Goal: Entertainment & Leisure: Browse casually

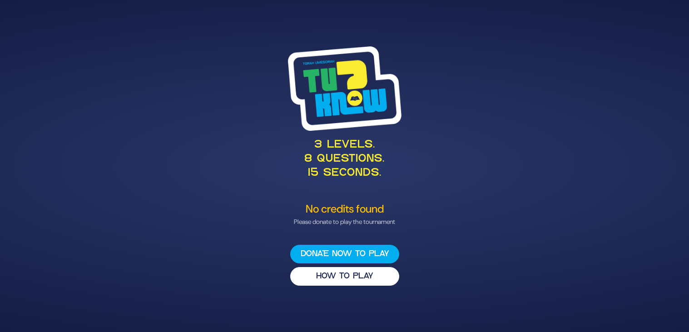
click at [51, 50] on div "3 levels. 8 questions. 15 seconds. No credits found Please donate to play the t…" at bounding box center [344, 166] width 689 height 332
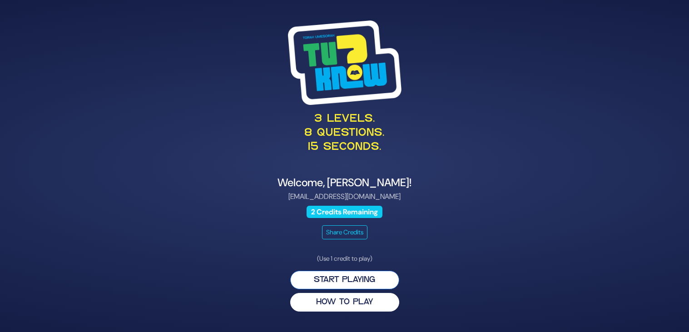
click at [345, 278] on button "Start Playing" at bounding box center [344, 280] width 109 height 19
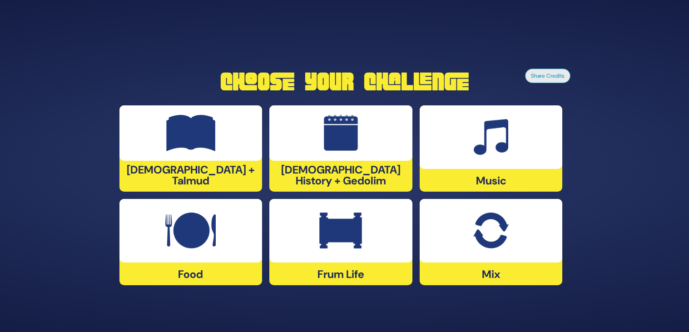
click at [491, 142] on img at bounding box center [491, 137] width 35 height 36
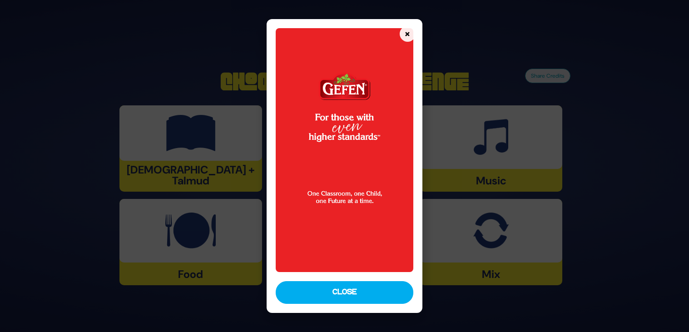
click at [353, 305] on div "× Close" at bounding box center [345, 166] width 156 height 294
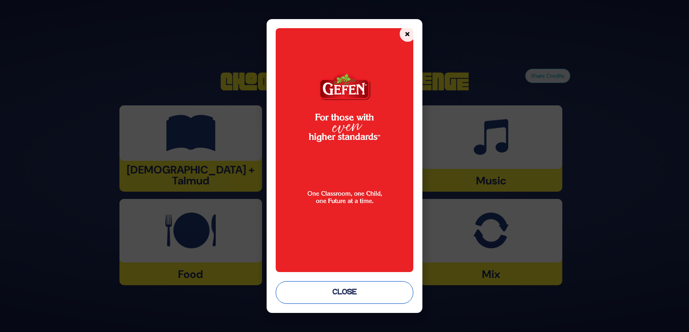
click at [351, 297] on button "Close" at bounding box center [345, 292] width 138 height 23
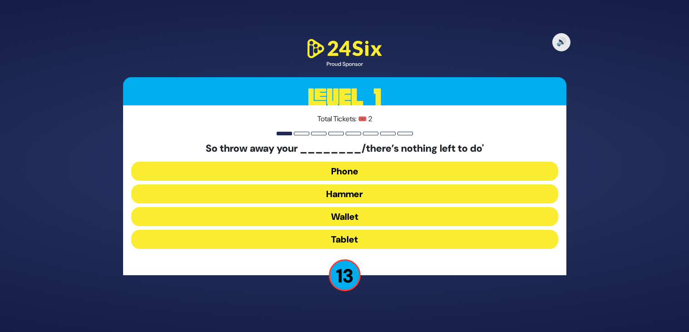
click at [372, 197] on button "Hammer" at bounding box center [344, 193] width 427 height 19
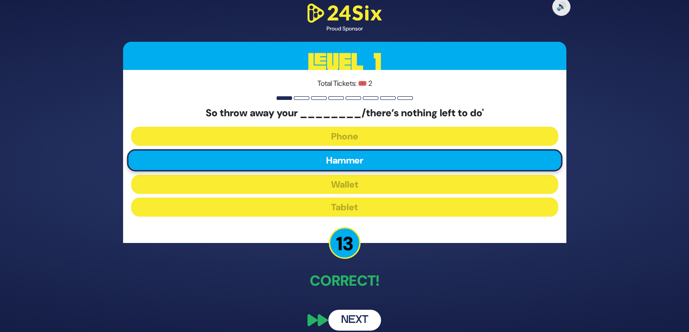
click at [366, 308] on div "🔊 Proud Sponsor Level 1 Total Tickets: 🎟️ 2 So throw away your ________/there’s…" at bounding box center [344, 166] width 465 height 351
click at [366, 317] on button "Next" at bounding box center [354, 320] width 53 height 21
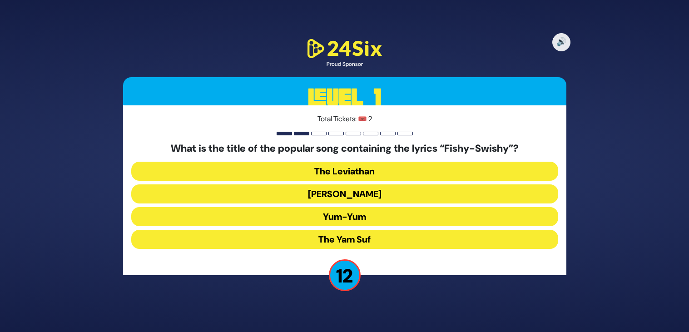
click at [394, 215] on button "Yum-Yum" at bounding box center [344, 216] width 427 height 19
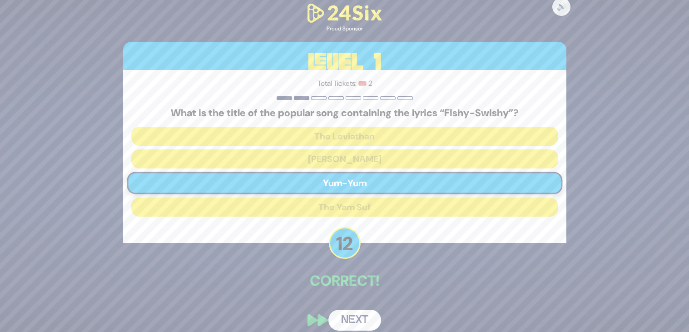
click at [368, 316] on button "Next" at bounding box center [354, 320] width 53 height 21
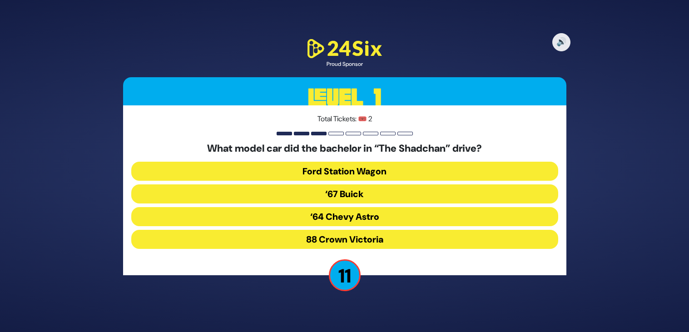
click at [366, 196] on button "‘67 Buick" at bounding box center [344, 193] width 427 height 19
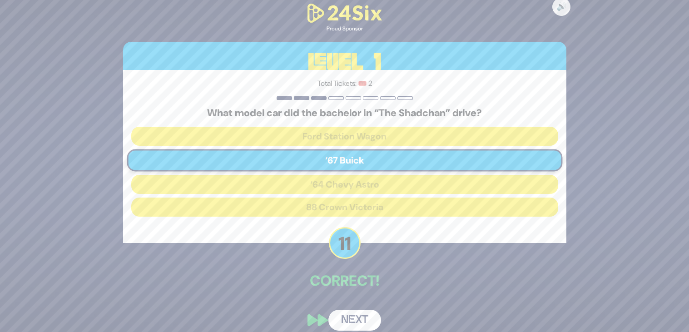
click at [356, 311] on button "Next" at bounding box center [354, 320] width 53 height 21
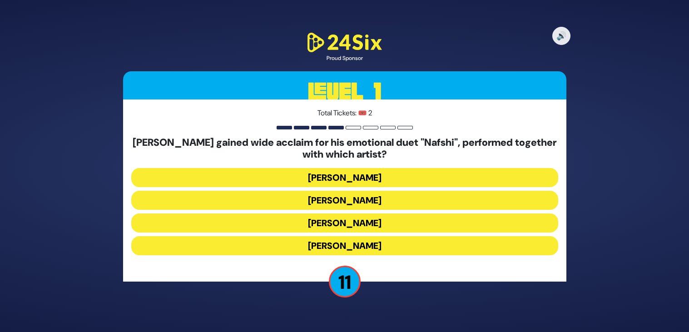
click at [387, 198] on button "[PERSON_NAME]" at bounding box center [344, 200] width 427 height 19
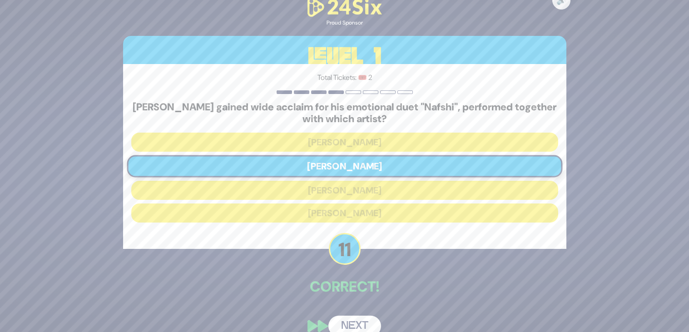
click at [348, 323] on button "Next" at bounding box center [354, 326] width 53 height 21
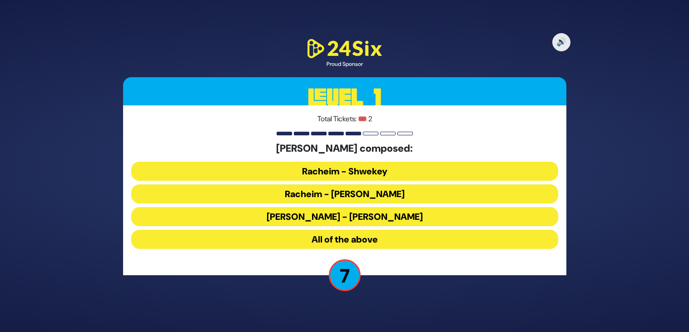
click at [389, 166] on button "Racheim - Shwekey" at bounding box center [344, 171] width 427 height 19
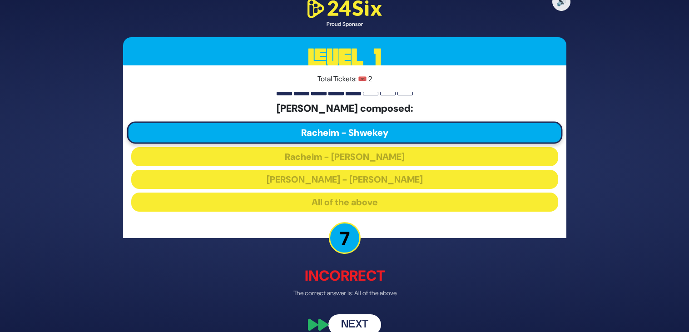
click at [370, 318] on button "Next" at bounding box center [354, 324] width 53 height 21
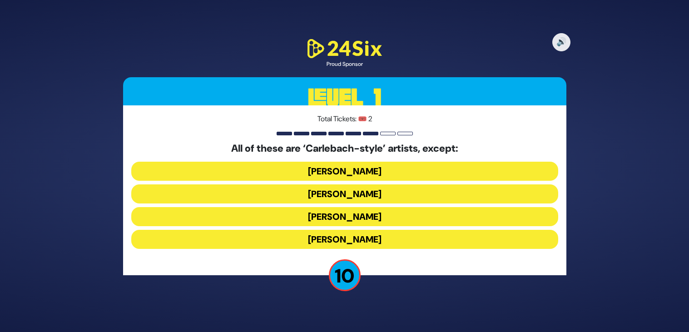
click at [370, 238] on button "[PERSON_NAME]" at bounding box center [344, 239] width 427 height 19
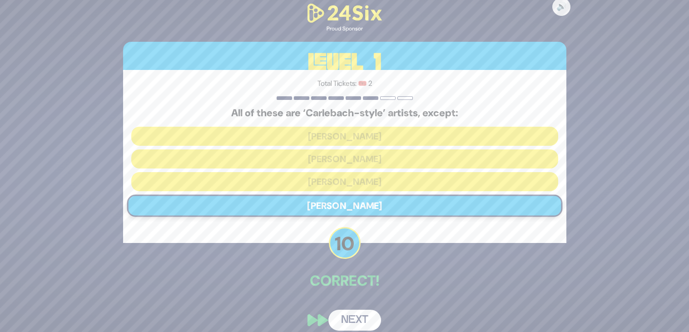
click at [358, 317] on button "Next" at bounding box center [354, 320] width 53 height 21
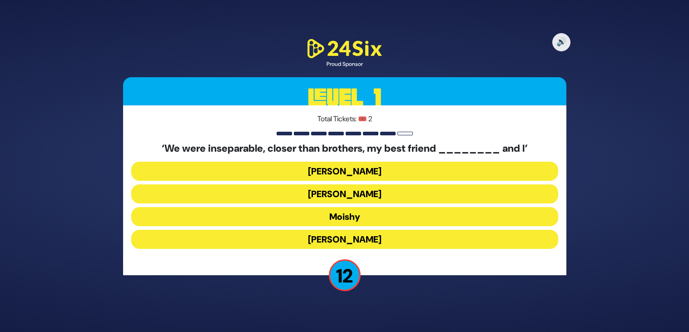
click at [365, 234] on button "[PERSON_NAME]" at bounding box center [344, 239] width 427 height 19
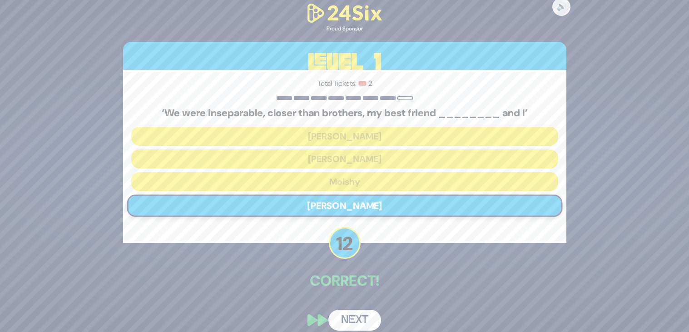
click at [360, 327] on button "Next" at bounding box center [354, 320] width 53 height 21
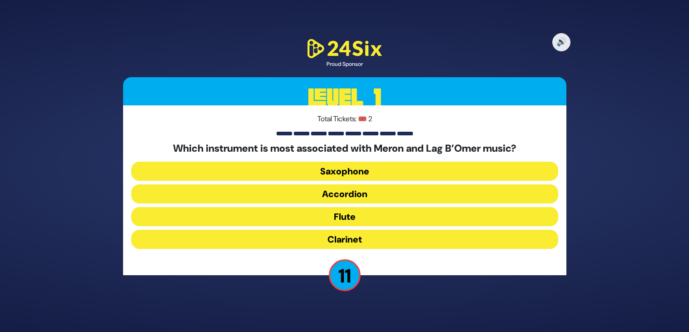
click at [365, 238] on button "Clarinet" at bounding box center [344, 239] width 427 height 19
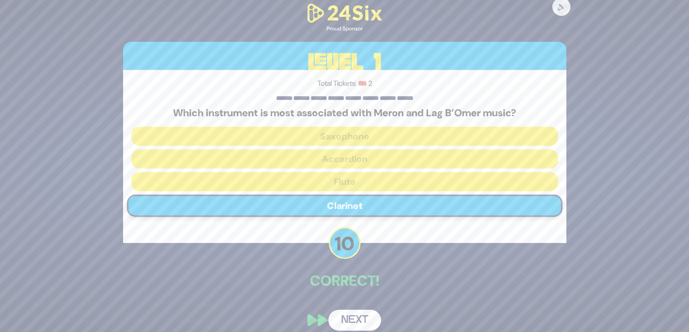
click at [359, 325] on button "Next" at bounding box center [354, 320] width 53 height 21
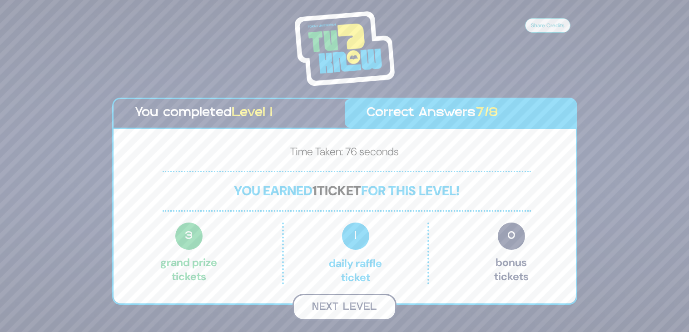
click at [363, 303] on button "Next Level" at bounding box center [345, 307] width 104 height 27
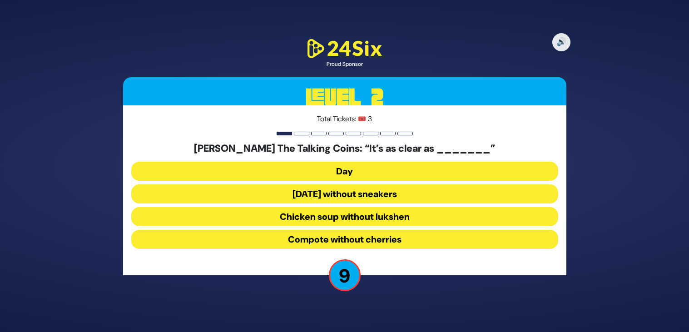
click at [396, 212] on button "Chicken soup without lukshen" at bounding box center [344, 216] width 427 height 19
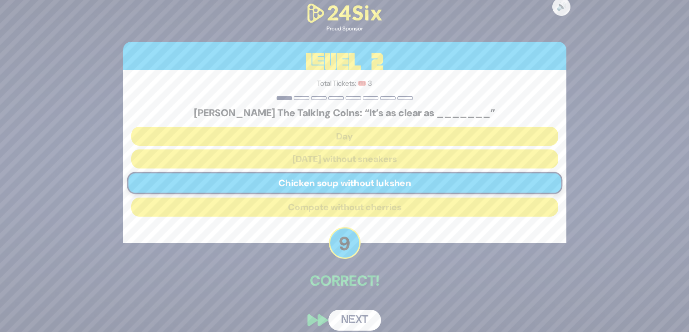
click at [363, 314] on button "Next" at bounding box center [354, 320] width 53 height 21
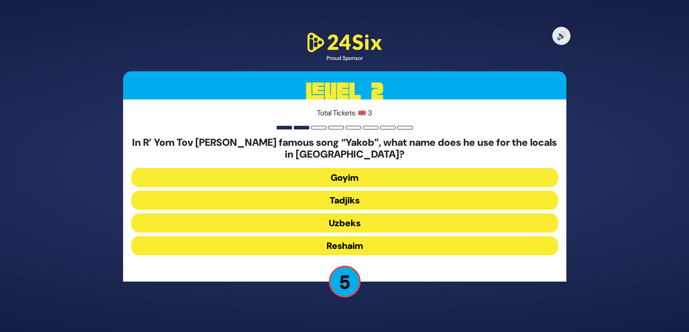
click at [377, 200] on button "Tadjiks" at bounding box center [344, 200] width 427 height 19
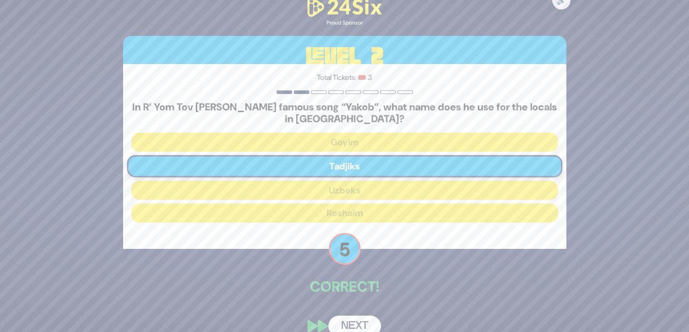
click at [355, 325] on button "Next" at bounding box center [354, 326] width 53 height 21
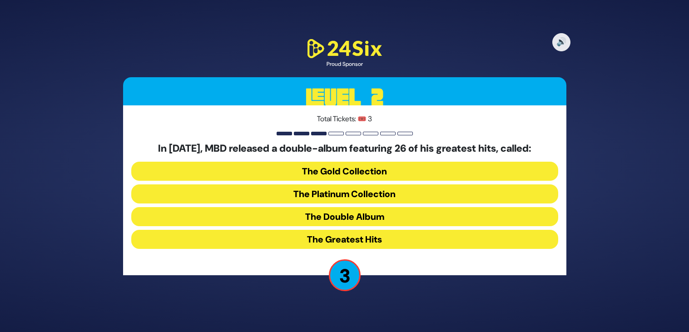
click at [374, 219] on button "The Double Album" at bounding box center [344, 216] width 427 height 19
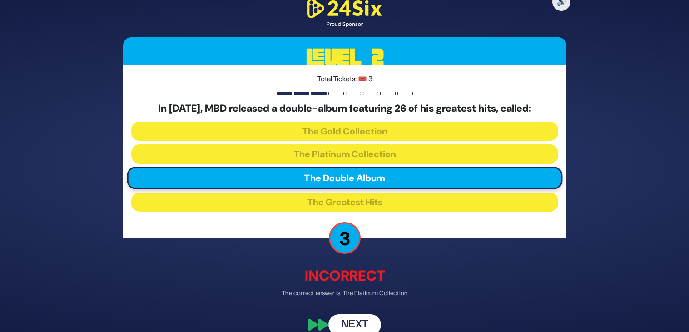
click at [362, 323] on button "Next" at bounding box center [354, 324] width 53 height 21
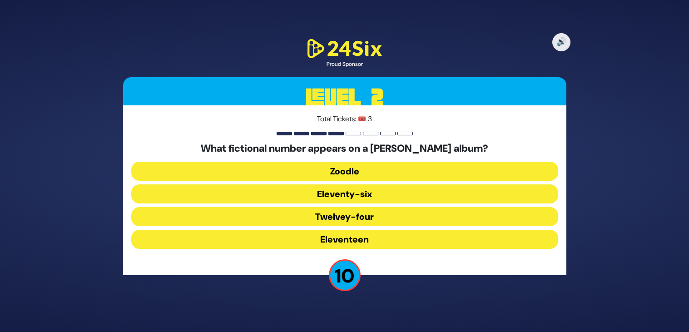
click at [372, 195] on button "Eleventy-six" at bounding box center [344, 193] width 427 height 19
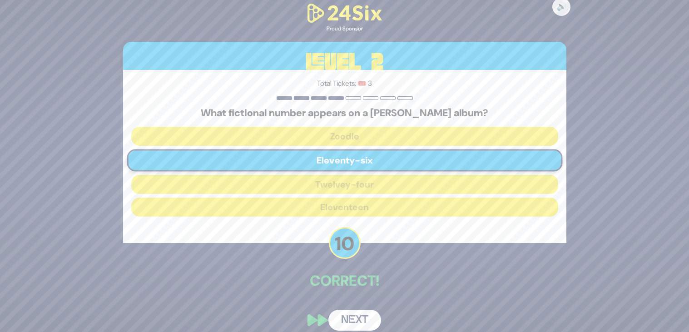
click at [366, 317] on button "Next" at bounding box center [354, 320] width 53 height 21
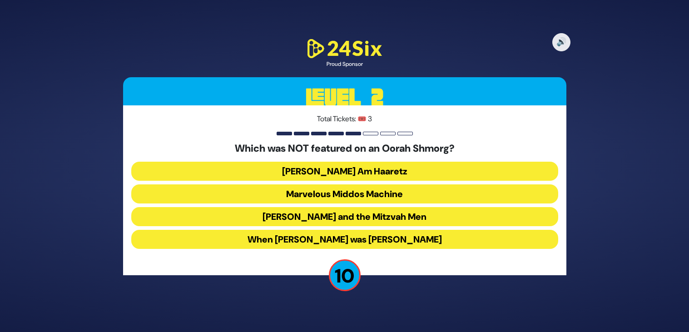
click at [359, 212] on button "[PERSON_NAME] and the Mitzvah Men" at bounding box center [344, 216] width 427 height 19
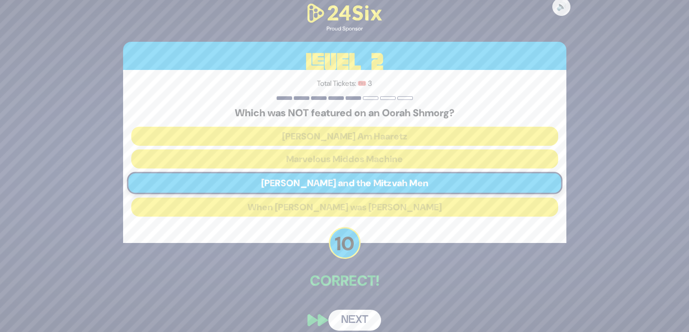
click at [376, 319] on button "Next" at bounding box center [354, 320] width 53 height 21
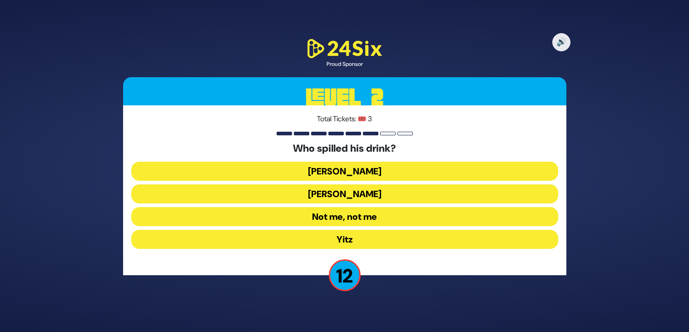
click at [377, 216] on button "Not me, not me" at bounding box center [344, 216] width 427 height 19
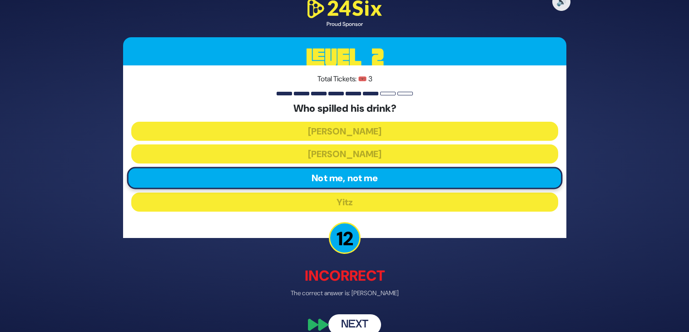
click at [357, 318] on button "Next" at bounding box center [354, 324] width 53 height 21
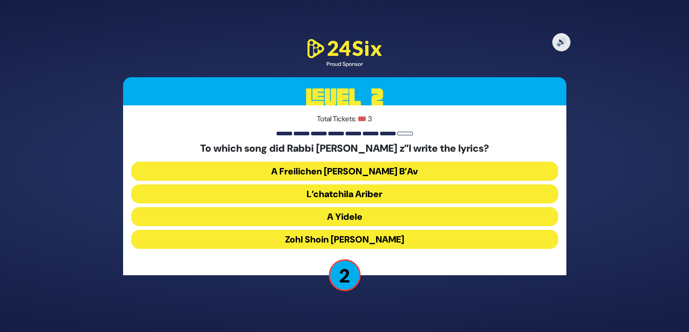
click at [365, 214] on button "A Yidele" at bounding box center [344, 216] width 427 height 19
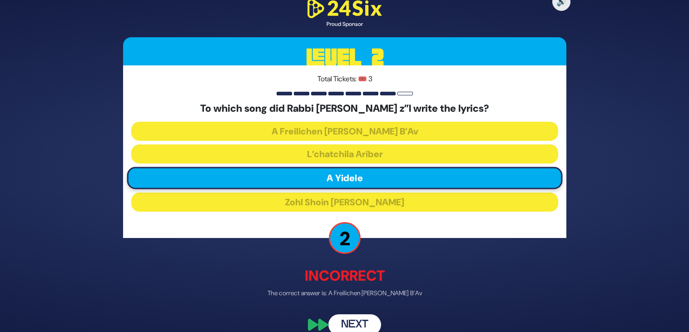
click at [360, 324] on button "Next" at bounding box center [354, 324] width 53 height 21
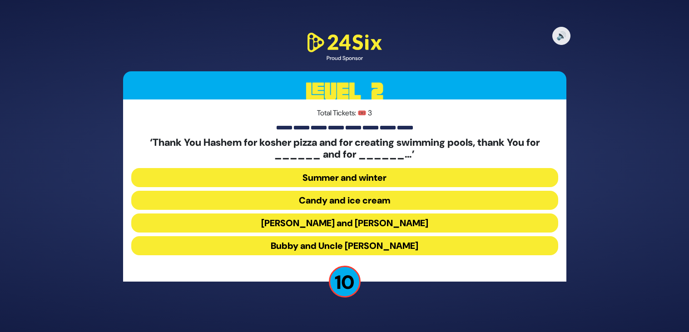
click at [377, 223] on button "[PERSON_NAME] and [PERSON_NAME]" at bounding box center [344, 223] width 427 height 19
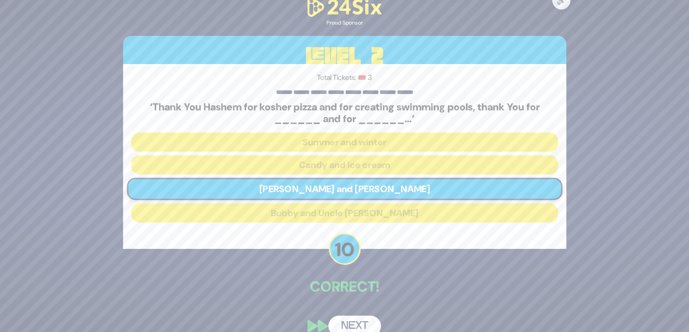
click at [357, 318] on button "Next" at bounding box center [354, 326] width 53 height 21
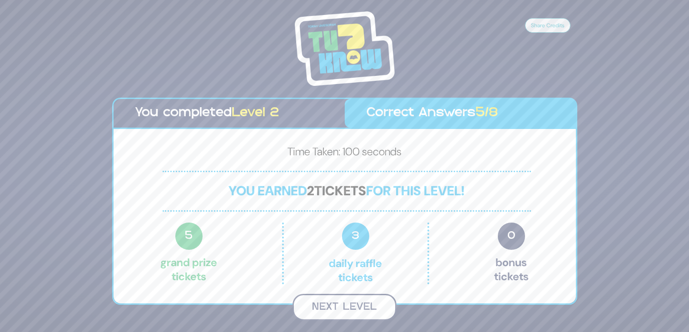
click at [353, 301] on button "Next Level" at bounding box center [345, 307] width 104 height 27
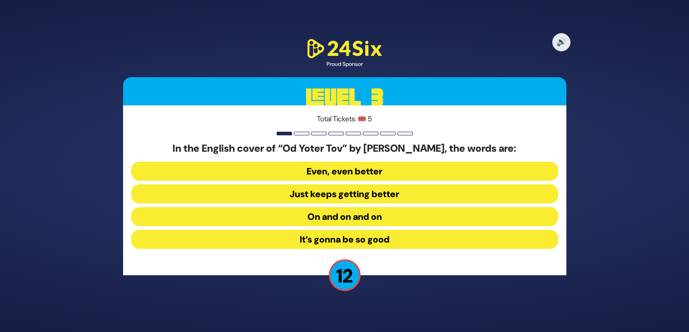
click at [394, 210] on button "On and on and on" at bounding box center [344, 216] width 427 height 19
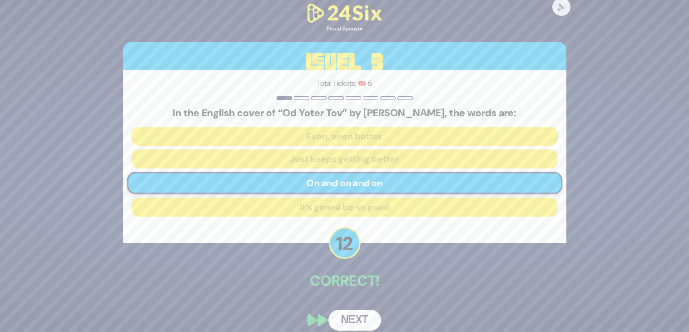
click at [366, 324] on button "Next" at bounding box center [354, 320] width 53 height 21
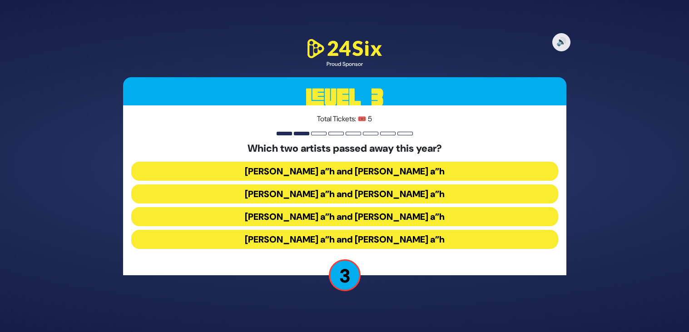
click at [409, 169] on button "[PERSON_NAME] a”h and [PERSON_NAME] a”h" at bounding box center [344, 171] width 427 height 19
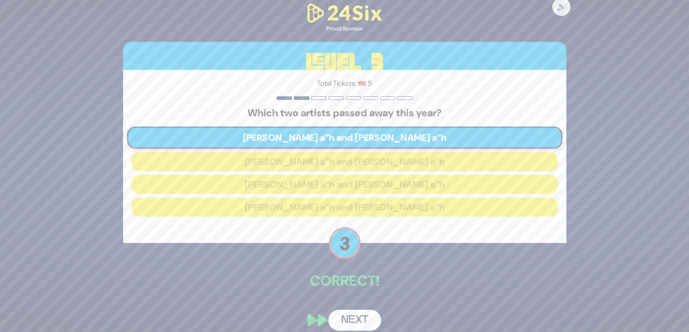
click at [363, 318] on button "Next" at bounding box center [354, 320] width 53 height 21
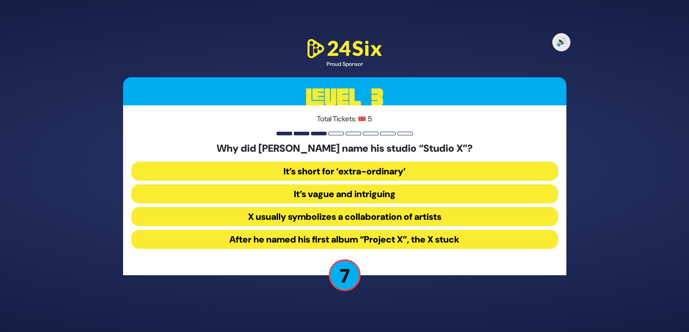
click at [434, 233] on button "After he named his first album “Project X”, the X stuck" at bounding box center [344, 239] width 427 height 19
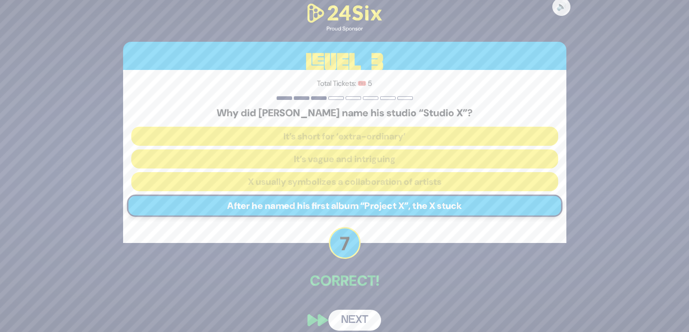
click at [367, 314] on button "Next" at bounding box center [354, 320] width 53 height 21
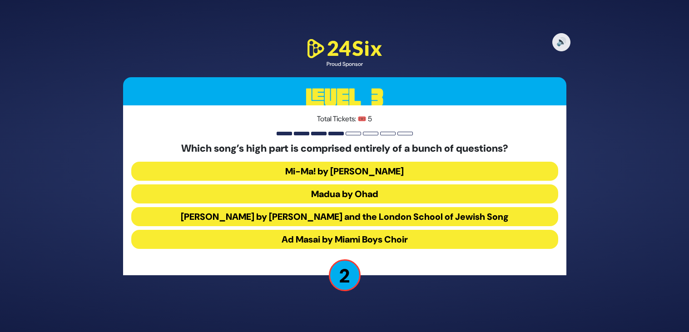
click at [409, 193] on button "Madua by Ohad" at bounding box center [344, 193] width 427 height 19
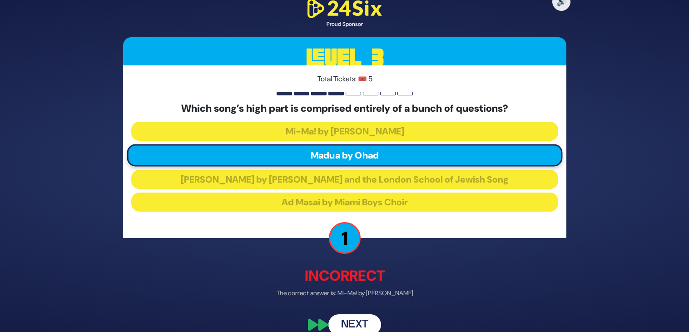
click at [364, 323] on button "Next" at bounding box center [354, 324] width 53 height 21
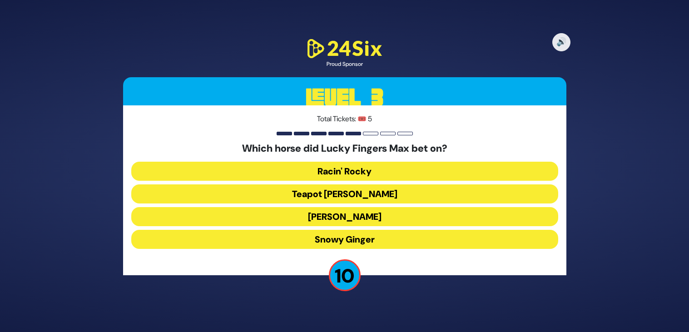
click at [363, 219] on button "[PERSON_NAME]" at bounding box center [344, 216] width 427 height 19
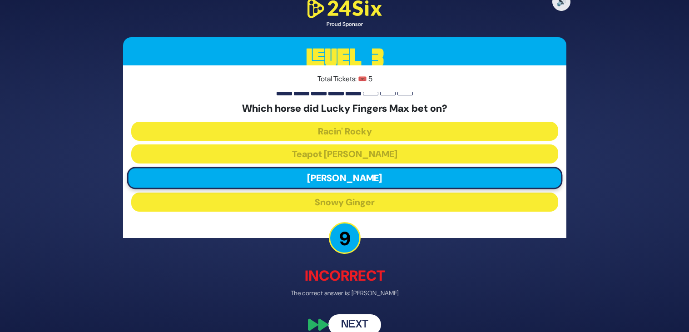
click at [362, 318] on button "Next" at bounding box center [354, 324] width 53 height 21
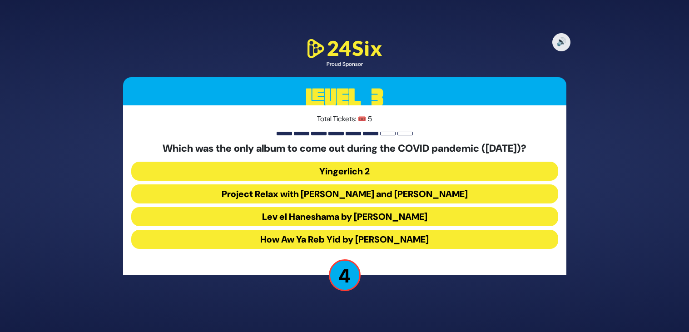
click at [402, 242] on button "How Aw Ya Reb Yid by [PERSON_NAME]" at bounding box center [344, 239] width 427 height 19
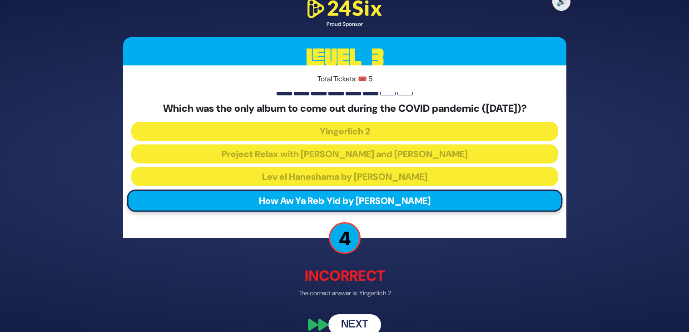
click at [368, 320] on button "Next" at bounding box center [354, 324] width 53 height 21
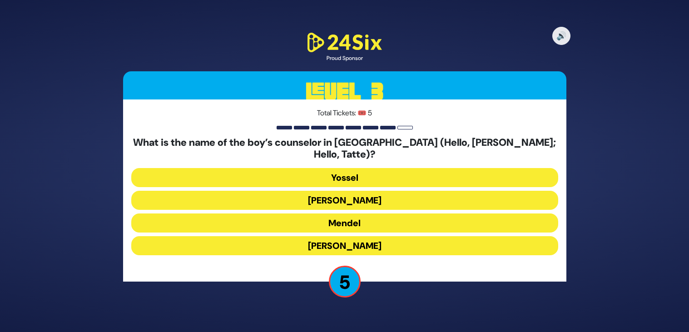
click at [358, 171] on button "Yossel" at bounding box center [344, 177] width 427 height 19
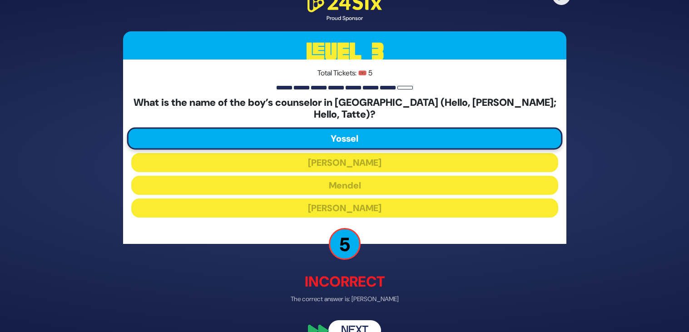
click at [362, 320] on button "Next" at bounding box center [354, 330] width 53 height 21
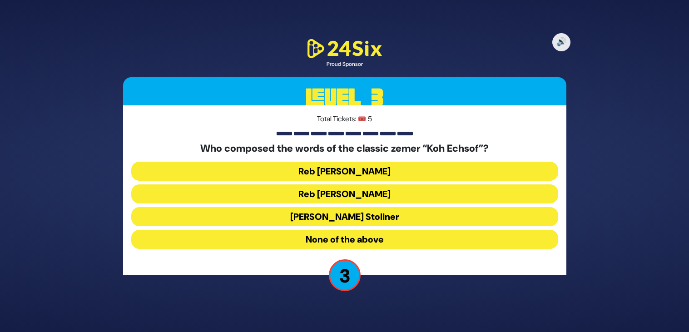
click at [373, 171] on button "Reb [PERSON_NAME]" at bounding box center [344, 171] width 427 height 19
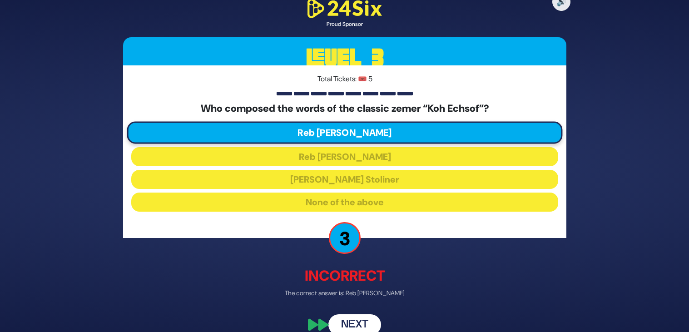
click at [369, 324] on button "Next" at bounding box center [354, 324] width 53 height 21
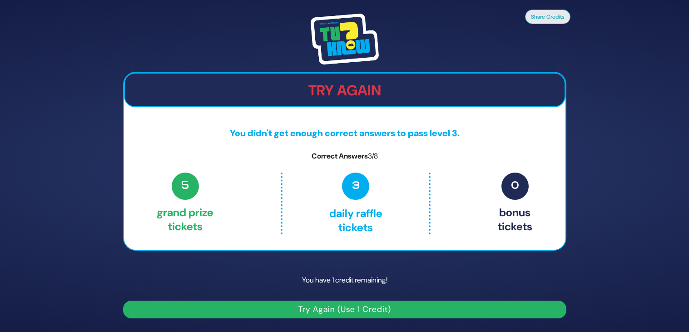
click at [407, 308] on button "Try Again (Use 1 Credit)" at bounding box center [344, 310] width 443 height 18
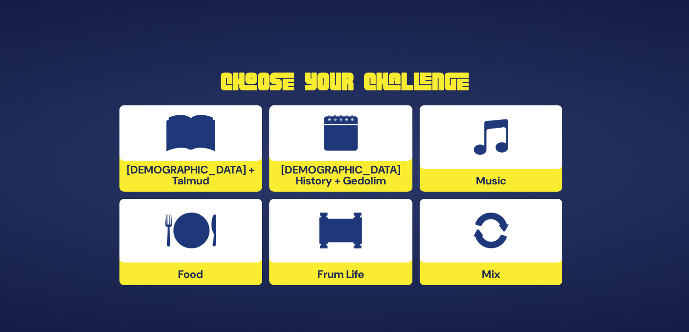
click at [511, 263] on div "Mix" at bounding box center [491, 242] width 143 height 86
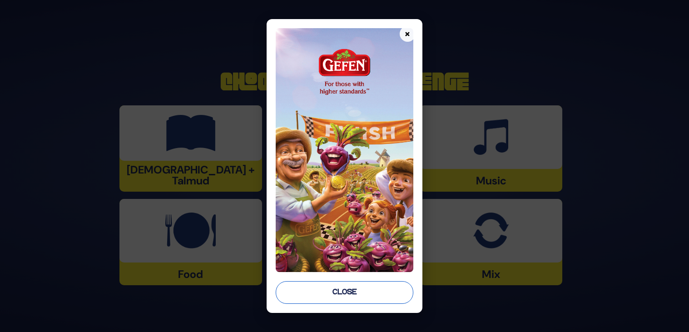
click at [352, 302] on button "Close" at bounding box center [345, 292] width 138 height 23
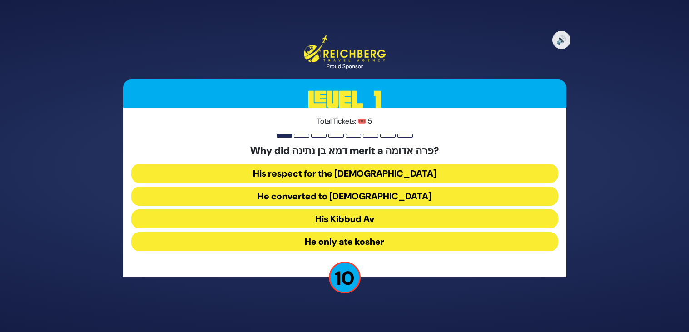
click at [383, 217] on button "His Kibbud Av" at bounding box center [344, 218] width 427 height 19
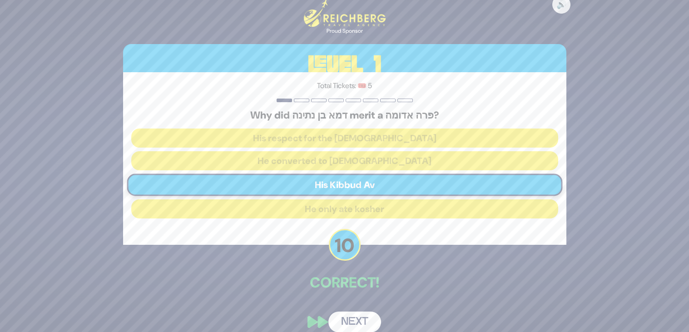
click at [354, 314] on button "Next" at bounding box center [354, 322] width 53 height 21
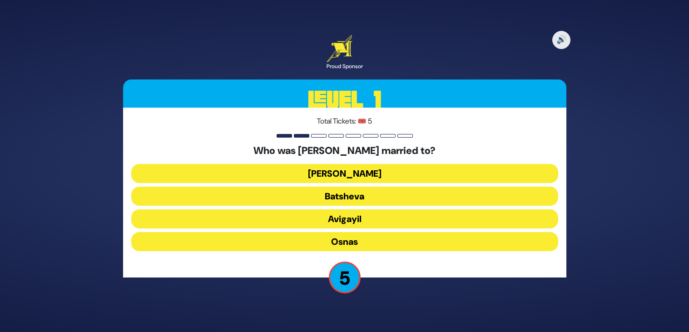
click at [357, 221] on button "Avigayil" at bounding box center [344, 218] width 427 height 19
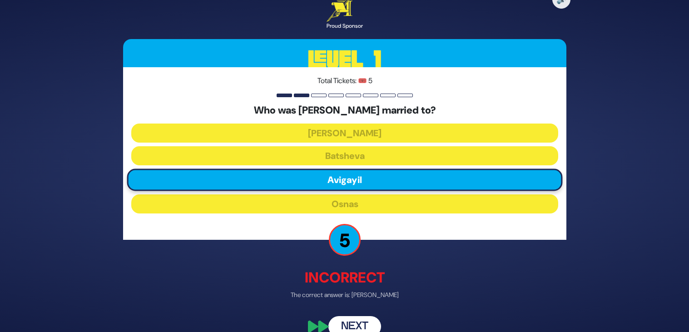
click at [372, 324] on button "Next" at bounding box center [354, 327] width 53 height 21
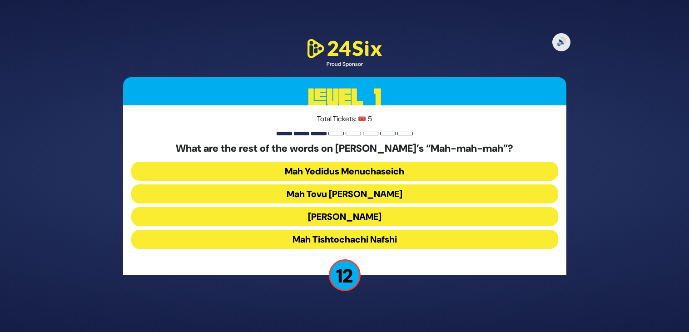
click at [383, 193] on button "Mah Tovu Ohalecha Yaakov" at bounding box center [344, 193] width 427 height 19
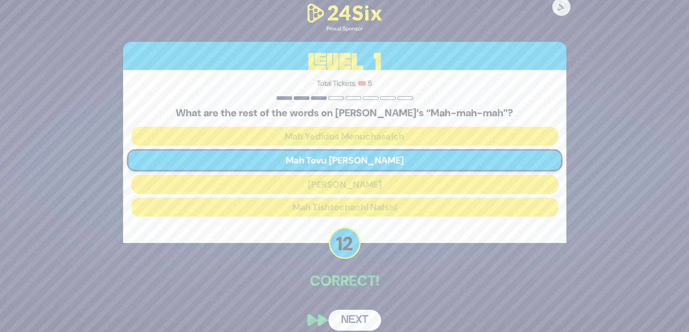
click at [374, 316] on button "Next" at bounding box center [354, 320] width 53 height 21
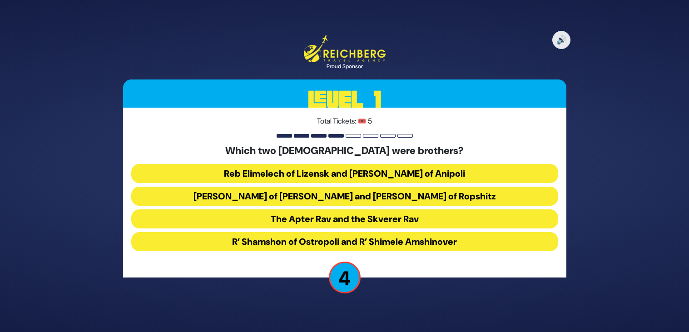
click at [436, 196] on button "Reb Mendel of Rimonov and Reb Naftali Tzvi of Ropshitz" at bounding box center [344, 196] width 427 height 19
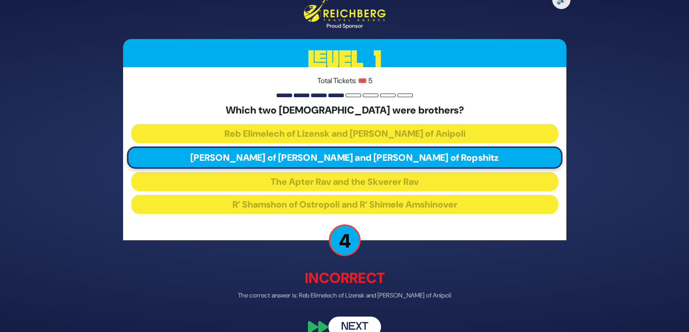
click at [359, 325] on button "Next" at bounding box center [354, 326] width 53 height 21
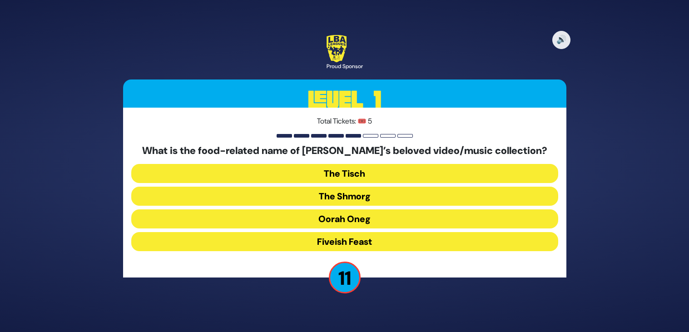
click at [370, 196] on button "The Shmorg" at bounding box center [344, 196] width 427 height 19
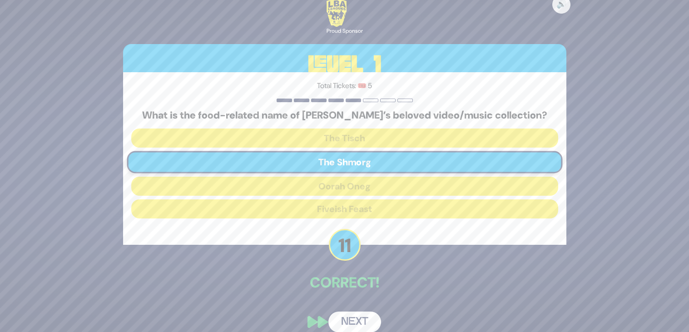
click at [357, 311] on div "🔊 Proud Sponsor Level 1 Total Tickets: 🎟️ 5 What is the food-related name of Oo…" at bounding box center [344, 166] width 465 height 355
click at [364, 320] on button "Next" at bounding box center [354, 322] width 53 height 21
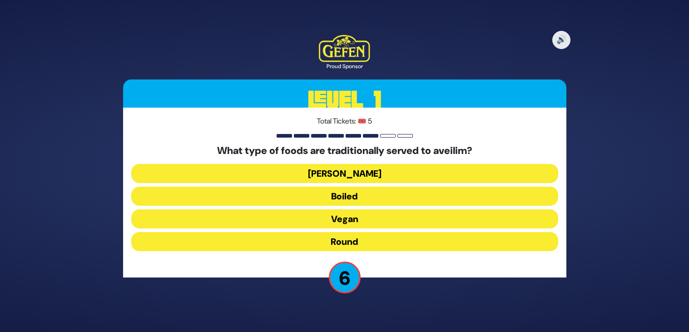
click at [360, 196] on button "Boiled" at bounding box center [344, 196] width 427 height 19
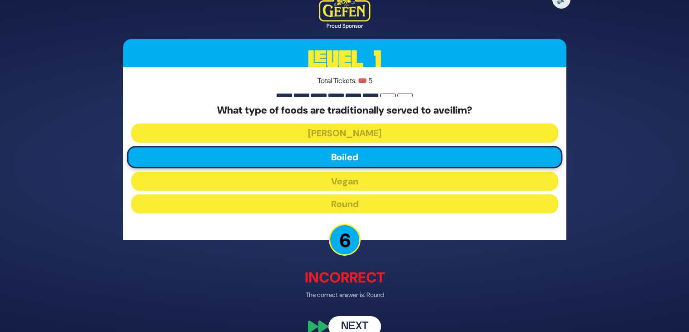
click at [364, 321] on button "Next" at bounding box center [354, 327] width 53 height 21
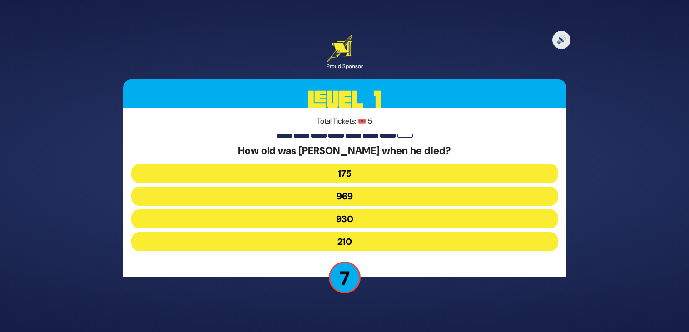
click at [358, 197] on button "969" at bounding box center [344, 196] width 427 height 19
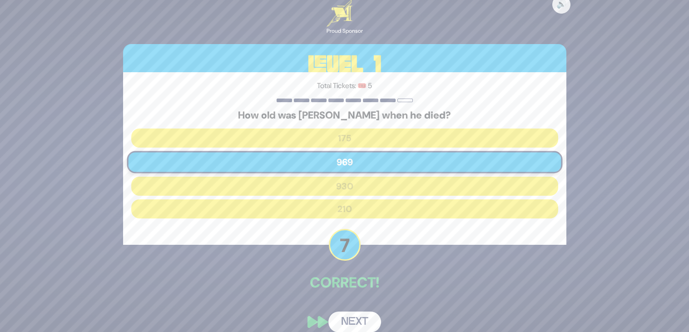
click at [365, 322] on button "Next" at bounding box center [354, 322] width 53 height 21
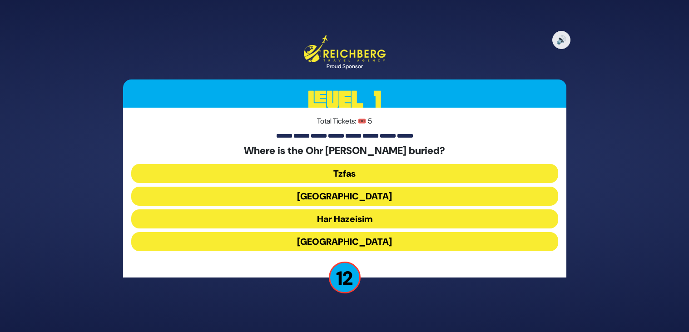
click at [366, 217] on button "Har Hazeisim" at bounding box center [344, 218] width 427 height 19
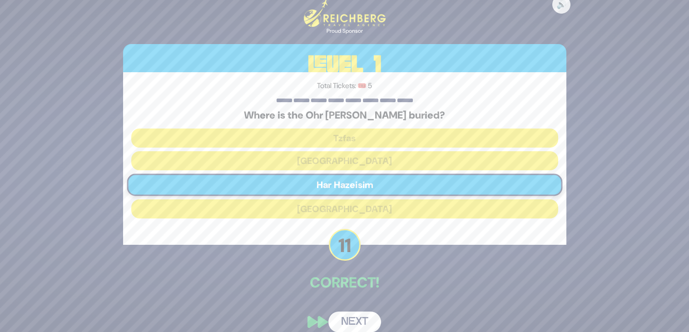
click at [362, 323] on button "Next" at bounding box center [354, 322] width 53 height 21
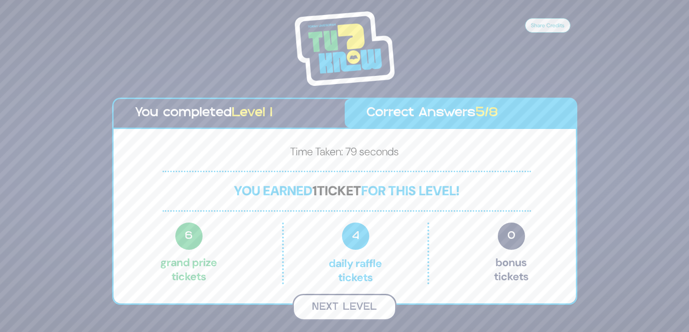
click at [371, 303] on button "Next Level" at bounding box center [345, 307] width 104 height 27
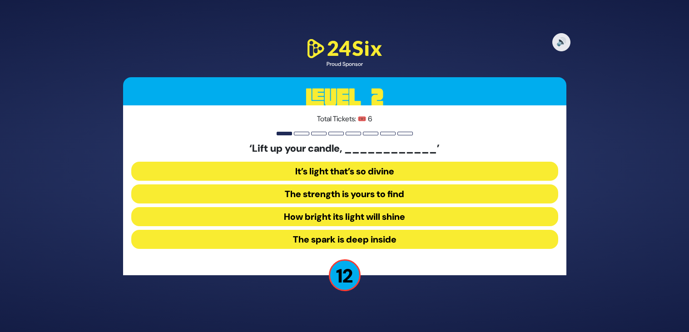
click at [381, 217] on button "How bright its light will shine" at bounding box center [344, 216] width 427 height 19
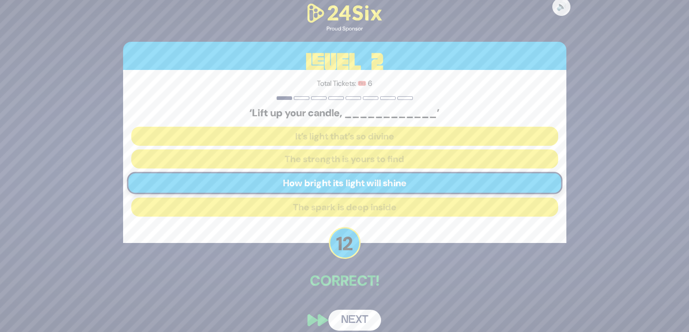
click at [369, 316] on button "Next" at bounding box center [354, 320] width 53 height 21
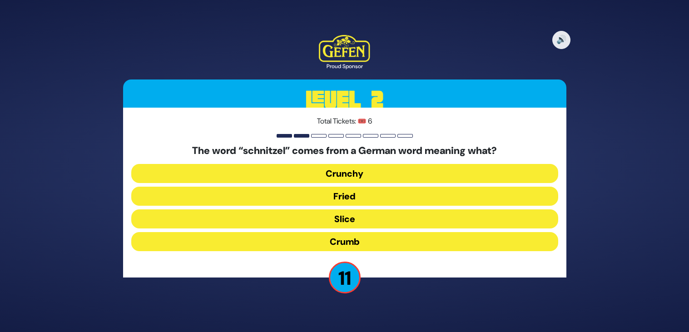
click at [366, 220] on button "Slice" at bounding box center [344, 218] width 427 height 19
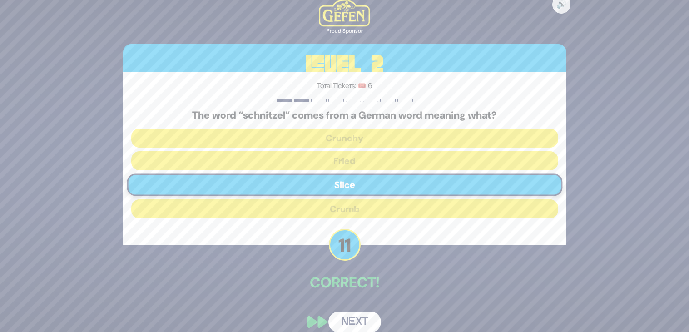
click at [369, 317] on button "Next" at bounding box center [354, 322] width 53 height 21
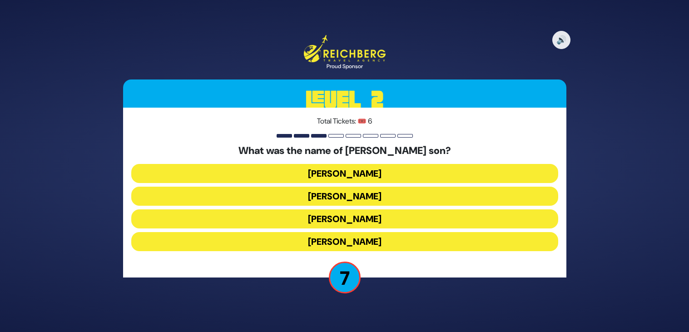
click at [368, 216] on button "Amos Bunim" at bounding box center [344, 218] width 427 height 19
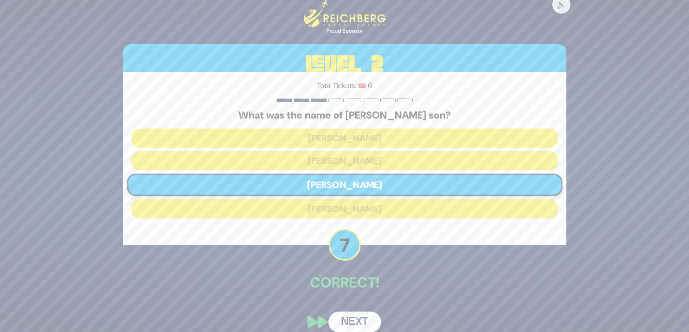
click at [363, 324] on button "Next" at bounding box center [354, 322] width 53 height 21
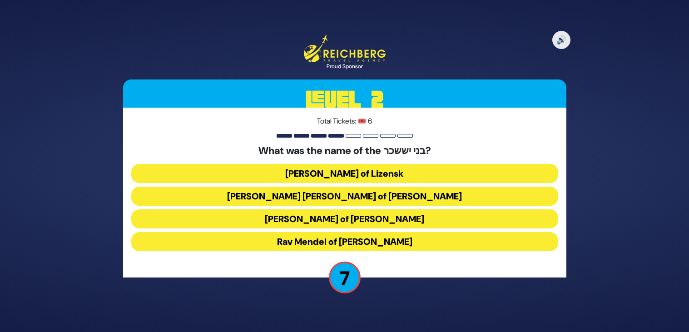
click at [377, 215] on button "Rav Tzvi Elimelech of Dynov" at bounding box center [344, 218] width 427 height 19
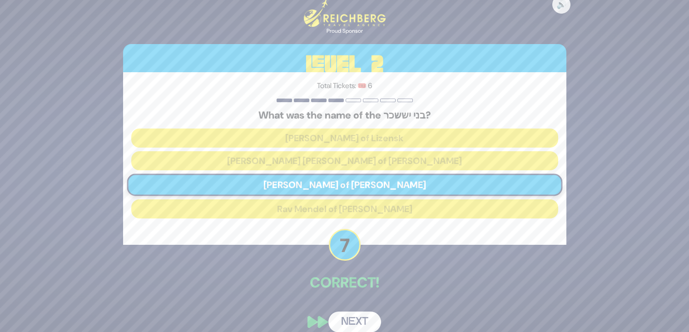
click at [358, 315] on button "Next" at bounding box center [354, 322] width 53 height 21
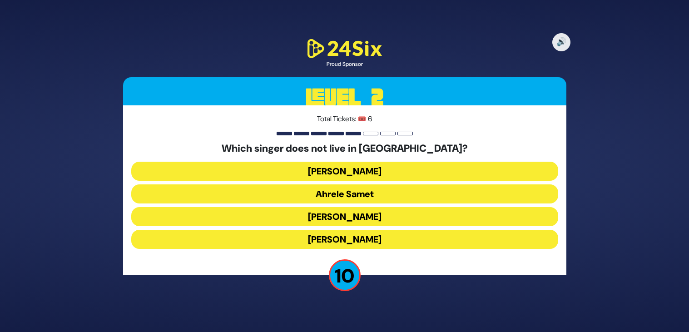
click at [360, 241] on button "[PERSON_NAME]" at bounding box center [344, 239] width 427 height 19
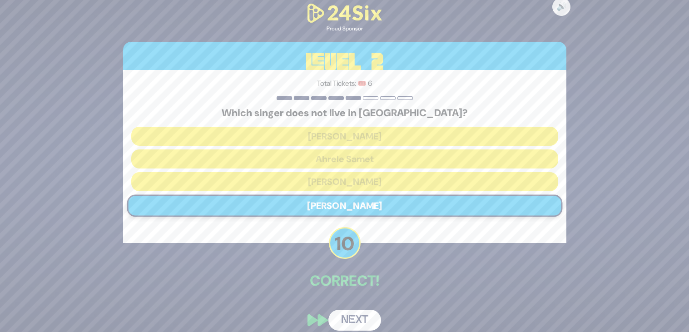
click at [377, 317] on button "Next" at bounding box center [354, 320] width 53 height 21
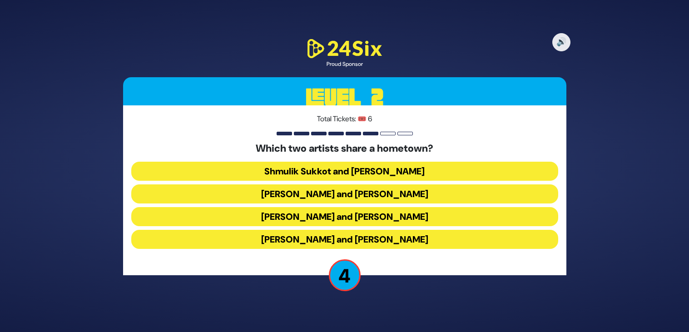
click at [395, 172] on button "Shmulik Sukkot and Ari Goldwag" at bounding box center [344, 171] width 427 height 19
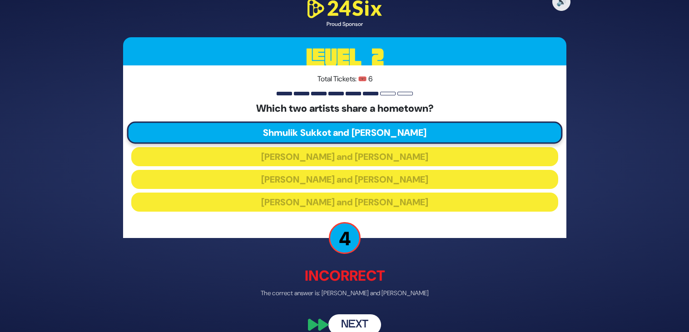
click at [366, 323] on button "Next" at bounding box center [354, 324] width 53 height 21
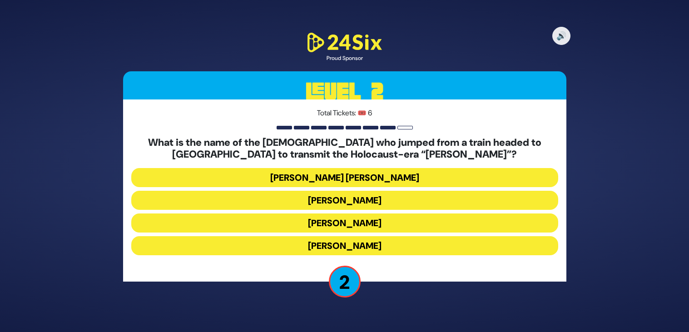
click at [388, 185] on button "Avraham Dovid Grossberg" at bounding box center [344, 177] width 427 height 19
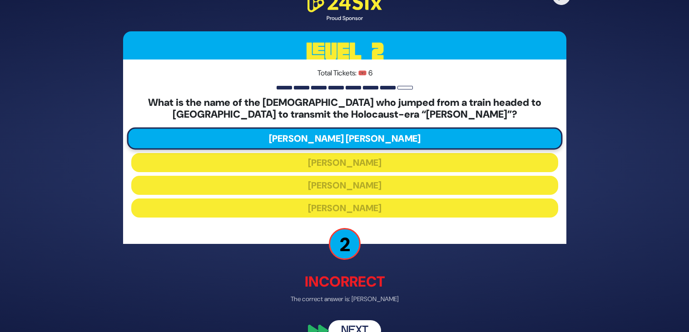
click at [373, 324] on button "Next" at bounding box center [354, 330] width 53 height 21
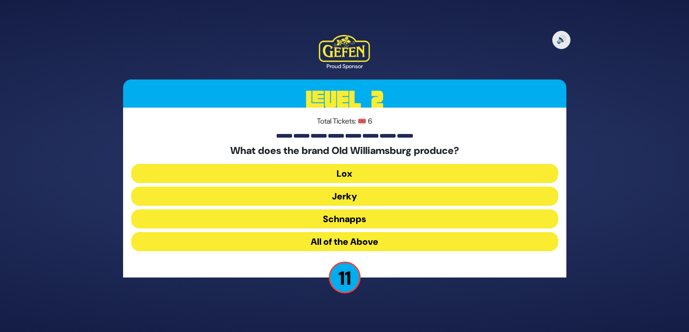
click at [378, 243] on button "All of the Above" at bounding box center [344, 241] width 427 height 19
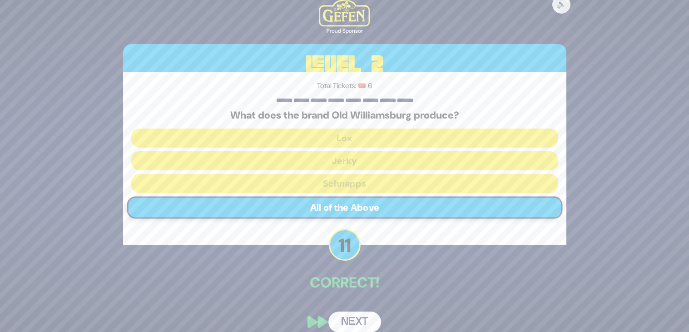
click at [367, 323] on button "Next" at bounding box center [354, 322] width 53 height 21
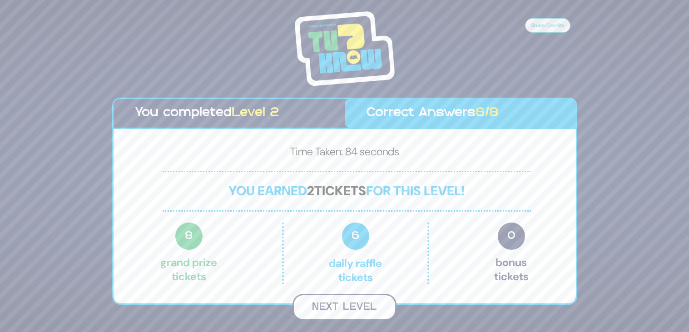
click at [380, 312] on button "Next Level" at bounding box center [345, 307] width 104 height 27
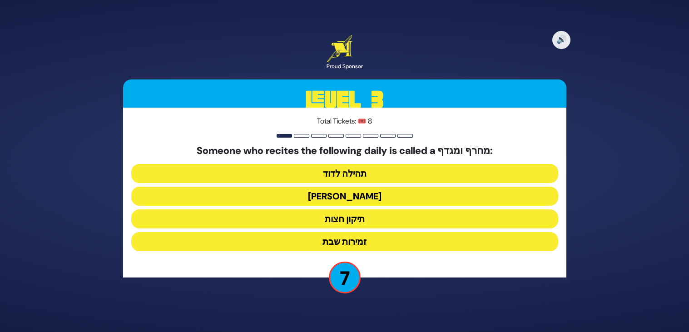
click at [372, 201] on button "הלל הגדול" at bounding box center [344, 196] width 427 height 19
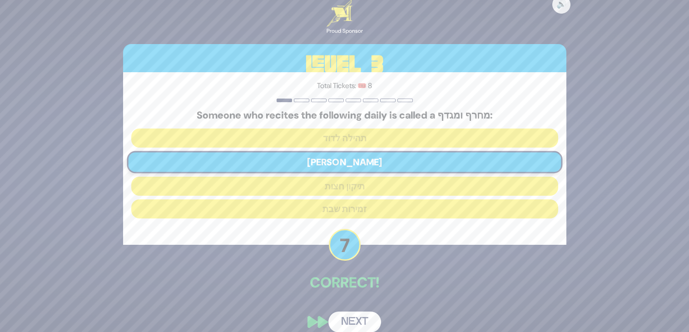
click at [354, 320] on button "Next" at bounding box center [354, 322] width 53 height 21
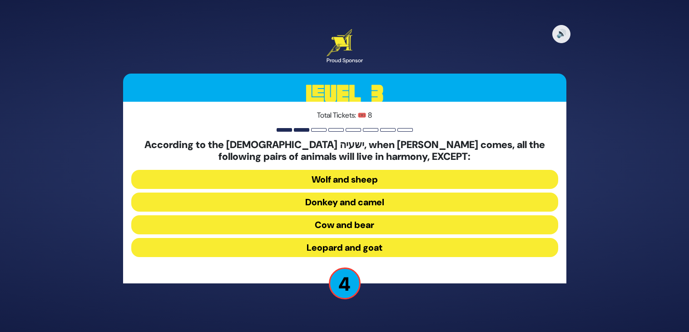
click at [377, 205] on button "Donkey and camel" at bounding box center [344, 202] width 427 height 19
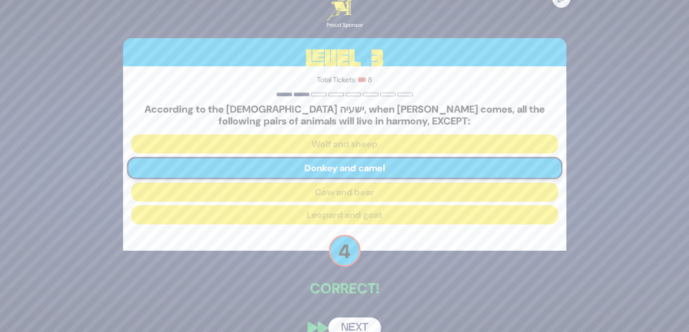
click at [370, 322] on button "Next" at bounding box center [354, 328] width 53 height 21
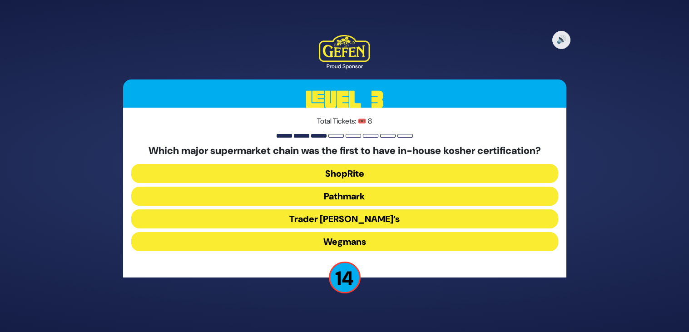
click at [460, 243] on button "Wegmans" at bounding box center [344, 241] width 427 height 19
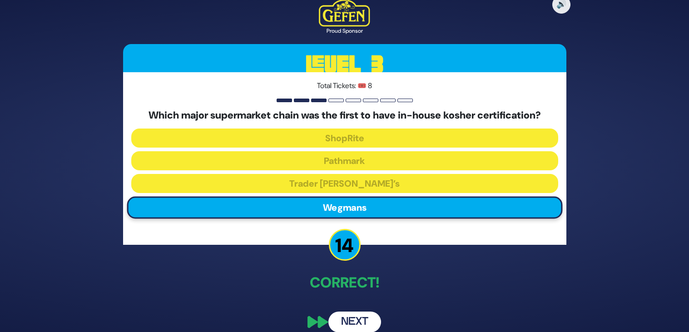
click at [357, 313] on button "Next" at bounding box center [354, 322] width 53 height 21
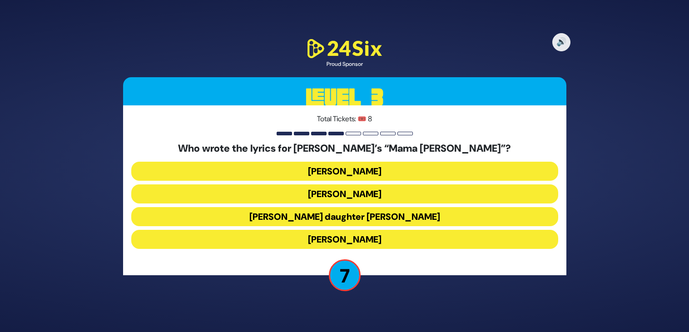
click at [420, 222] on button "Abie Rotenberg’s daughter Bella Levitan" at bounding box center [344, 216] width 427 height 19
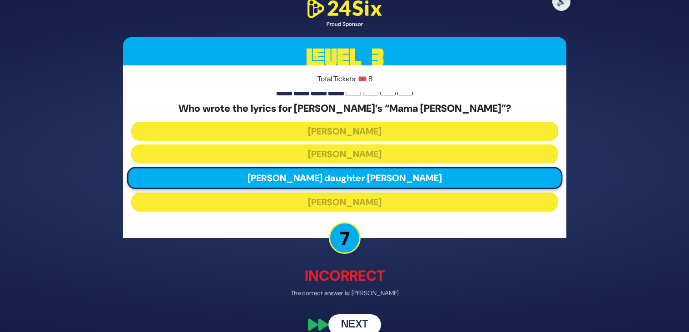
click at [372, 323] on button "Next" at bounding box center [354, 324] width 53 height 21
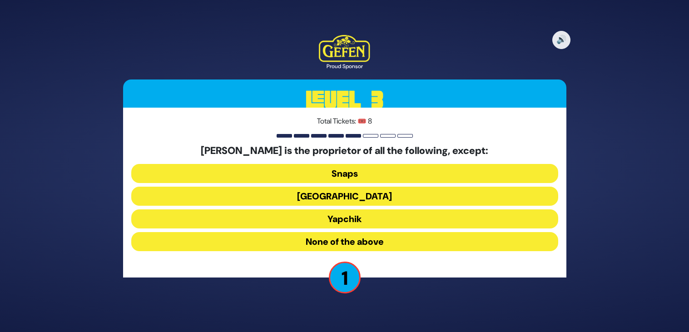
click at [462, 236] on button "None of the above" at bounding box center [344, 241] width 427 height 19
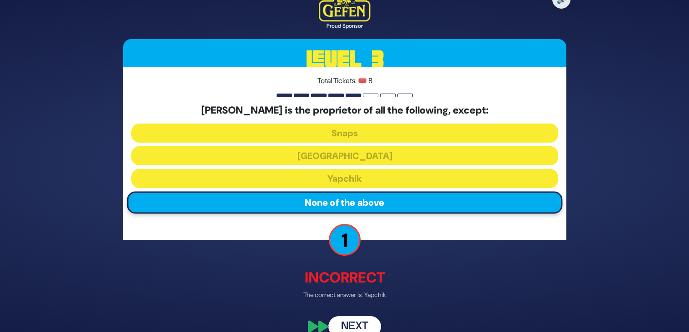
click at [366, 323] on button "Next" at bounding box center [354, 327] width 53 height 21
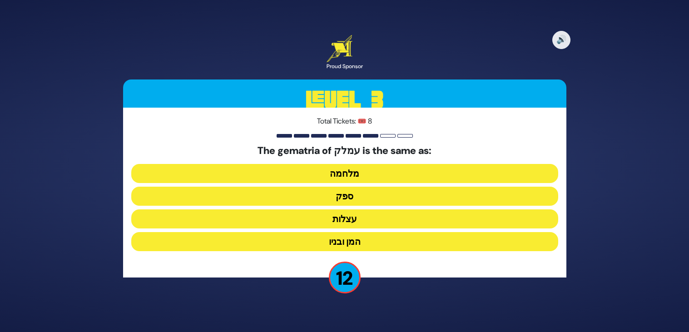
click at [363, 196] on button "ספק" at bounding box center [344, 196] width 427 height 19
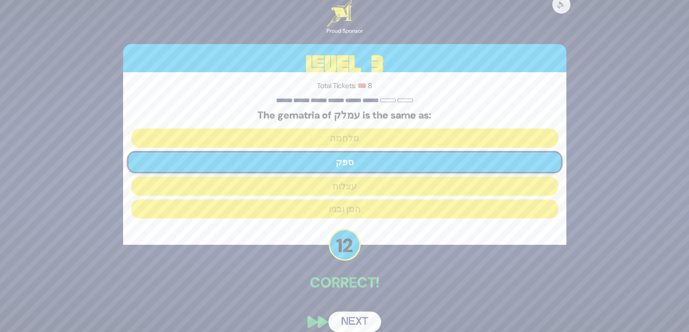
click at [366, 320] on button "Next" at bounding box center [354, 322] width 53 height 21
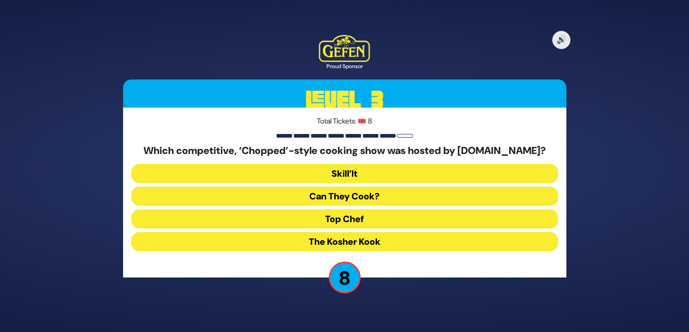
click at [366, 171] on button "Skill’It" at bounding box center [344, 173] width 427 height 19
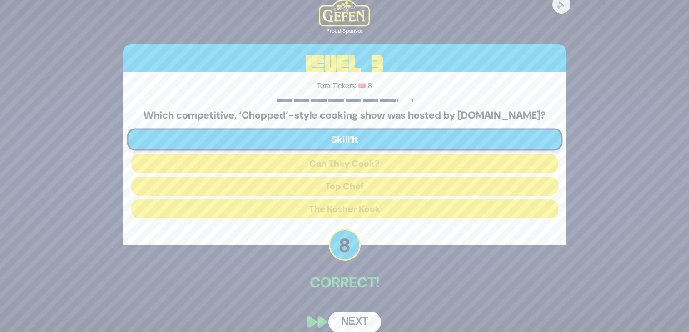
click at [369, 318] on button "Next" at bounding box center [354, 322] width 53 height 21
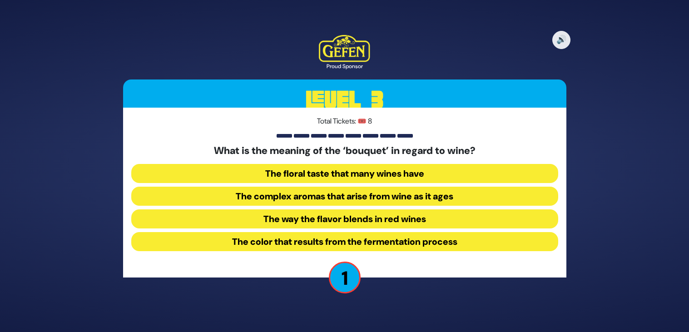
click at [423, 187] on button "The complex aromas that arise from wine as it ages" at bounding box center [344, 196] width 427 height 19
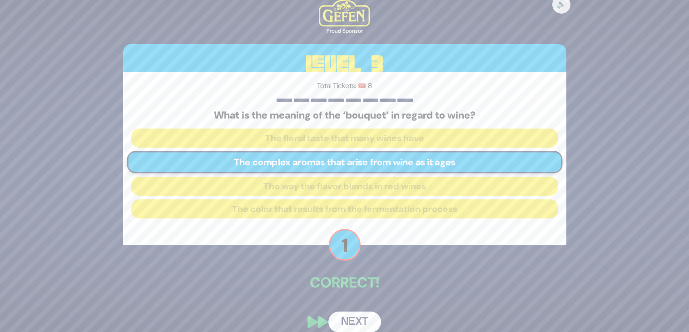
click at [370, 321] on button "Next" at bounding box center [354, 322] width 53 height 21
